Goal: Transaction & Acquisition: Purchase product/service

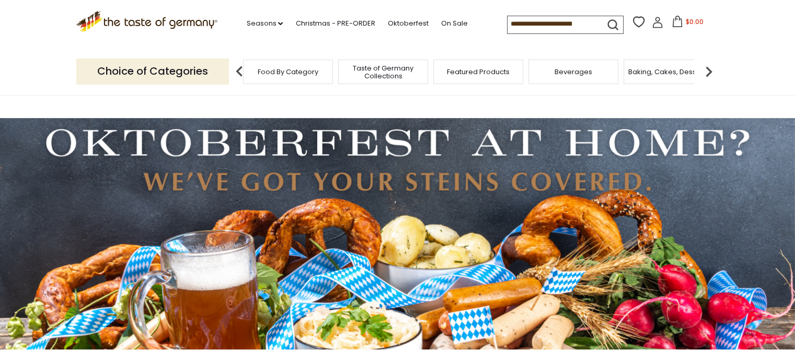
click at [379, 67] on span "Taste of Germany Collections" at bounding box center [383, 72] width 84 height 16
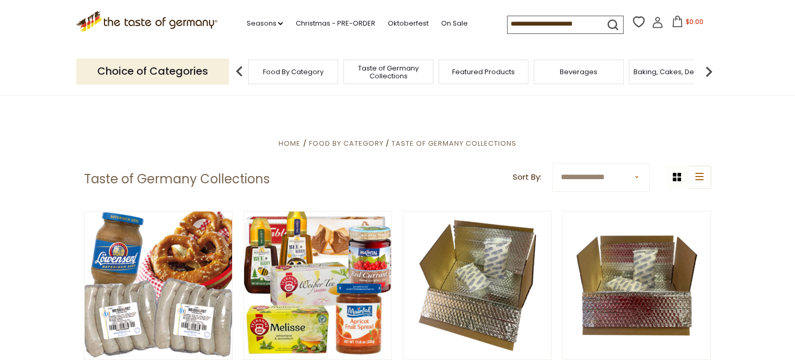
drag, startPoint x: 798, startPoint y: 29, endPoint x: 800, endPoint y: -18, distance: 47.1
click at [285, 71] on span "Food By Category" at bounding box center [288, 72] width 61 height 8
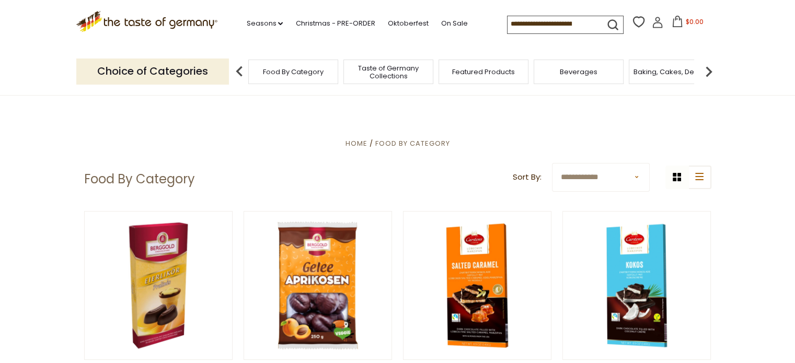
click at [146, 71] on p "Choice of Categories" at bounding box center [152, 72] width 153 height 26
click at [126, 71] on p "Choice of Categories" at bounding box center [152, 72] width 153 height 26
click at [708, 69] on img at bounding box center [708, 71] width 21 height 21
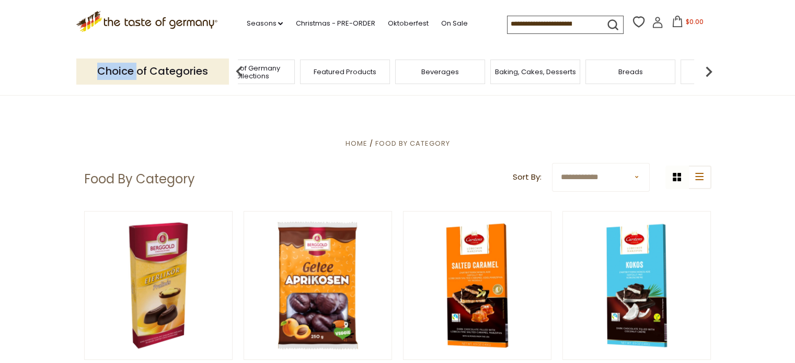
click at [708, 69] on img at bounding box center [708, 71] width 21 height 21
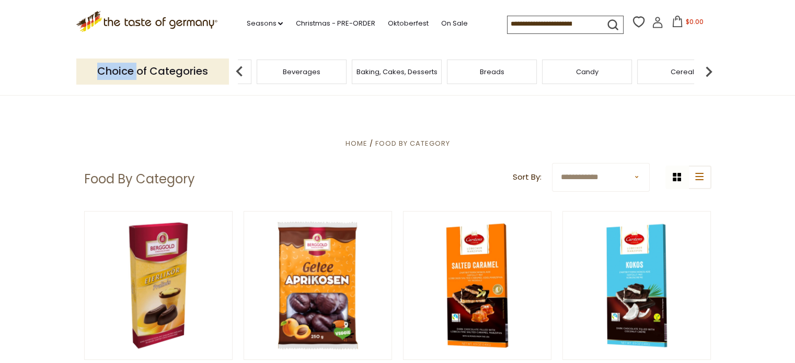
click at [708, 69] on img at bounding box center [708, 71] width 21 height 21
click at [637, 73] on span "Cookies" at bounding box center [638, 72] width 28 height 8
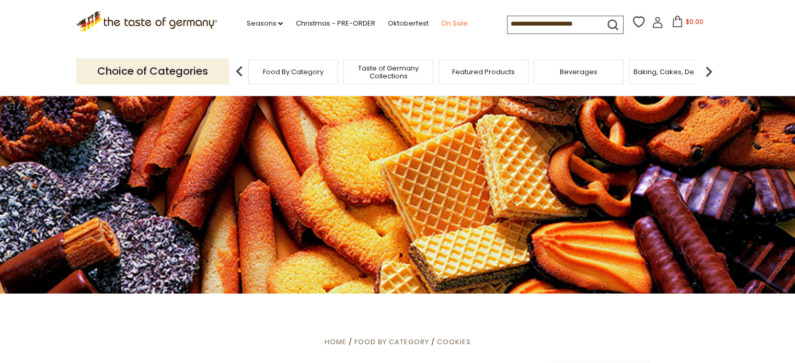
click at [442, 22] on link "On Sale" at bounding box center [453, 23] width 27 height 11
